Goal: Check status: Check status

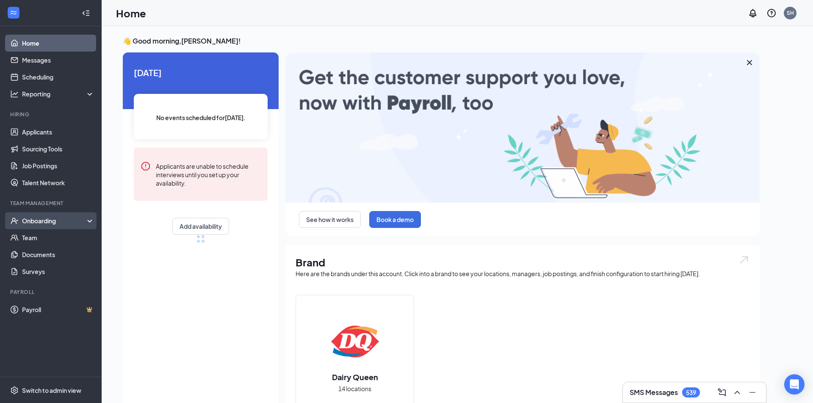
click at [35, 221] on div "Onboarding" at bounding box center [54, 221] width 65 height 8
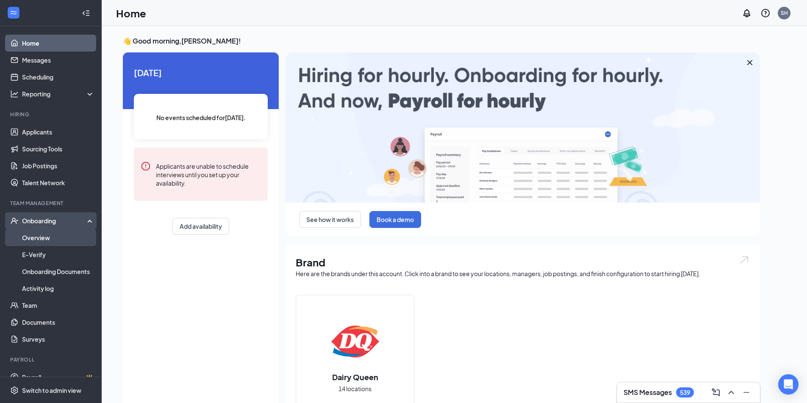
click at [38, 236] on link "Overview" at bounding box center [58, 237] width 72 height 17
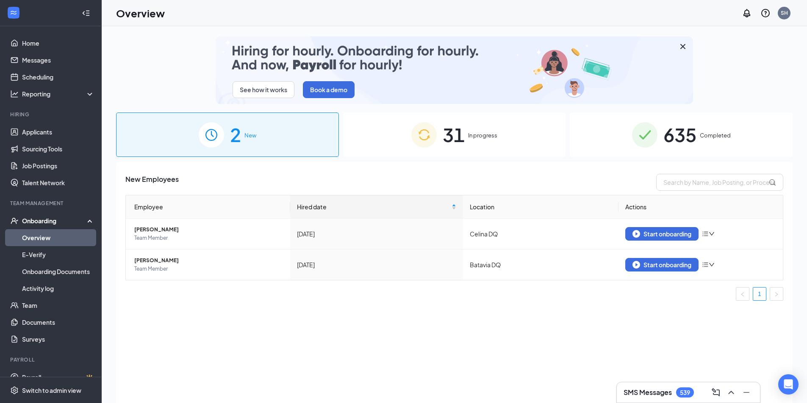
click at [535, 136] on span "635" at bounding box center [679, 134] width 33 height 29
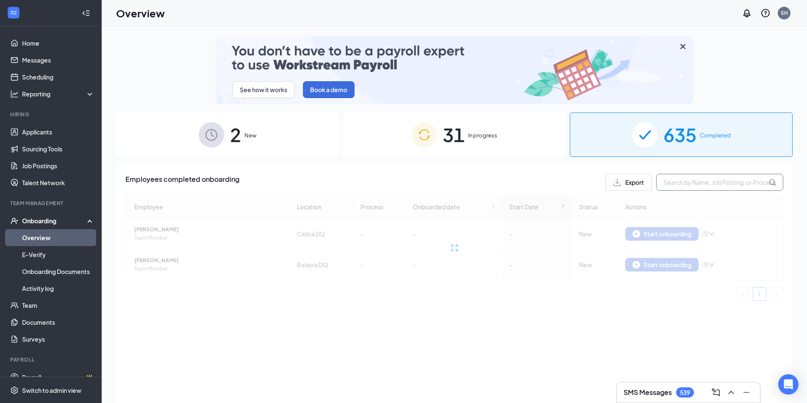
click at [535, 184] on input "text" at bounding box center [719, 182] width 127 height 17
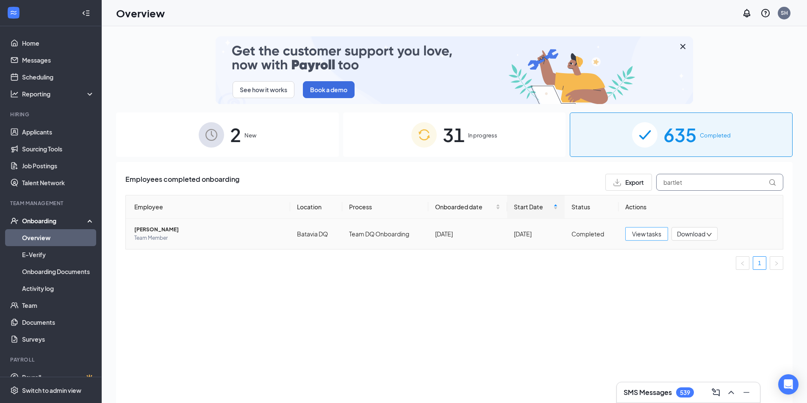
type input "bartlet"
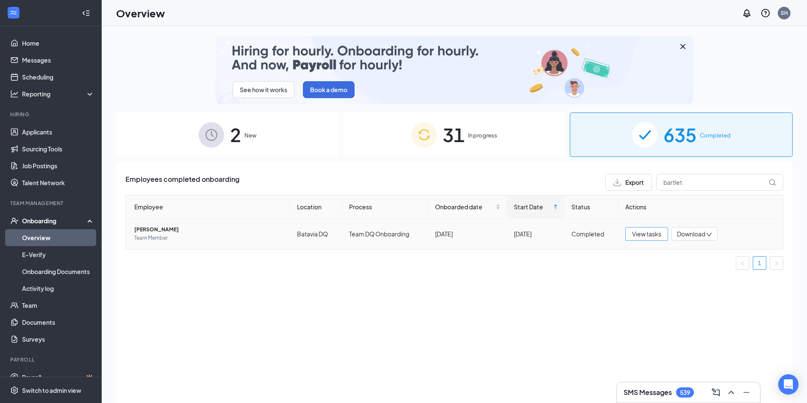
click at [535, 236] on span "View tasks" at bounding box center [646, 233] width 29 height 9
